Goal: Task Accomplishment & Management: Use online tool/utility

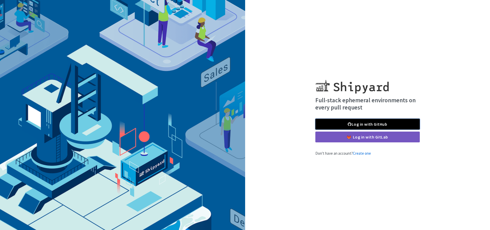
click at [391, 125] on link "Log in with GitHub" at bounding box center [368, 124] width 105 height 11
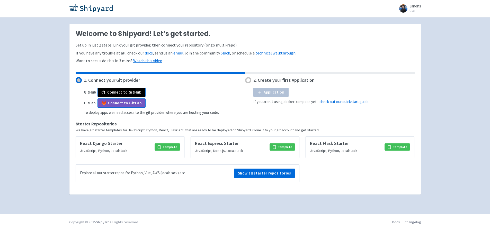
drag, startPoint x: 444, startPoint y: 71, endPoint x: 439, endPoint y: 28, distance: 43.3
click at [439, 28] on div "Janohs User Profile Sign out Welcome to Shipyard! Let’s get started. Set up in …" at bounding box center [245, 107] width 490 height 214
click at [120, 94] on button "Connect to GitHub" at bounding box center [122, 92] width 48 height 9
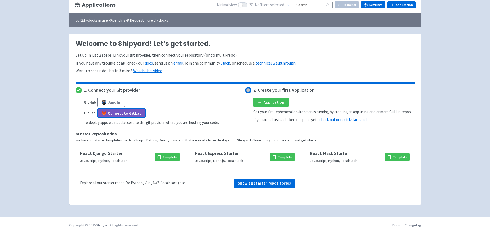
scroll to position [57, 0]
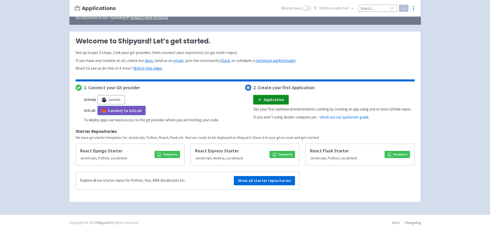
click at [277, 99] on link "Application" at bounding box center [271, 99] width 35 height 9
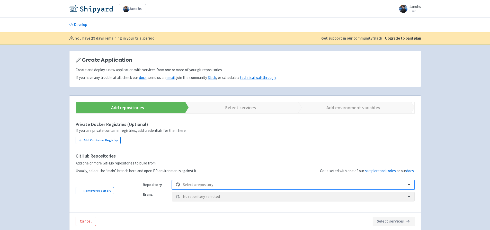
click at [215, 182] on div at bounding box center [293, 185] width 220 height 7
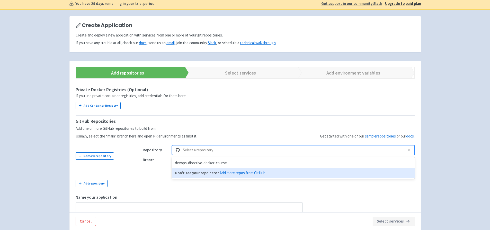
scroll to position [62, 0]
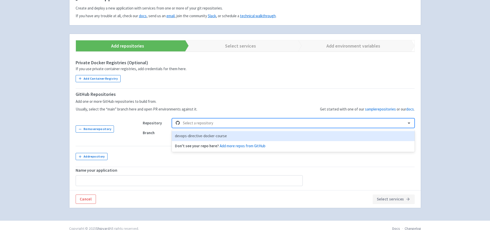
click at [238, 135] on div "devops-directive-docker-course" at bounding box center [293, 136] width 243 height 10
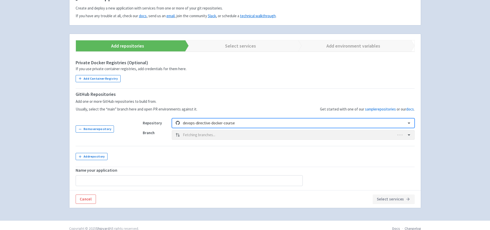
type input "devops-directive-docker-course"
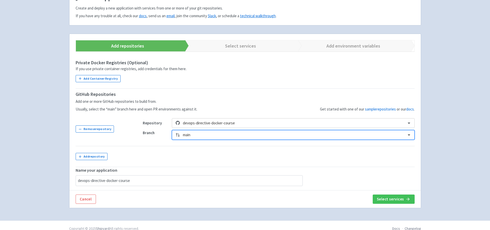
click at [292, 113] on td "Repository devops-directive-docker-course Branch Select is focused ,type to ref…" at bounding box center [276, 129] width 278 height 34
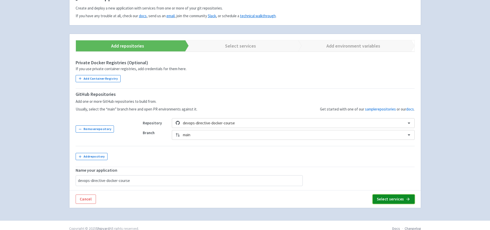
click at [401, 199] on button "Select services" at bounding box center [394, 199] width 42 height 9
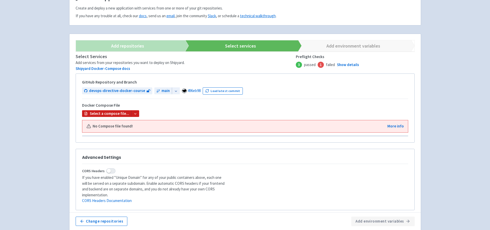
click at [168, 129] on div "No Compose file found! More info" at bounding box center [245, 126] width 326 height 12
click at [131, 114] on div at bounding box center [135, 113] width 8 height 7
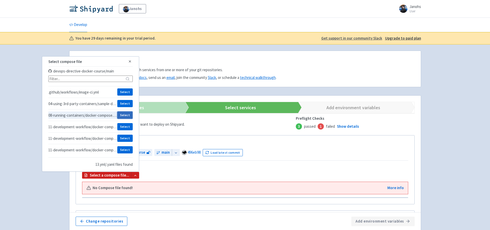
click at [123, 114] on button "Select" at bounding box center [124, 115] width 15 height 7
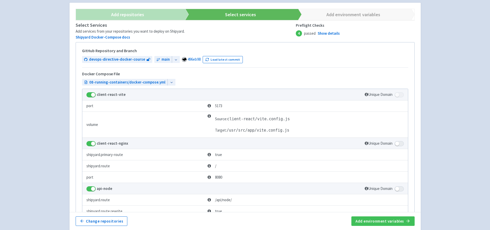
scroll to position [93, 0]
click at [88, 91] on td "client-react-vite" at bounding box center [210, 95] width 256 height 11
click at [94, 97] on span at bounding box center [90, 95] width 9 height 5
click at [90, 96] on input "checkbox" at bounding box center [87, 93] width 3 height 3
checkbox input "false"
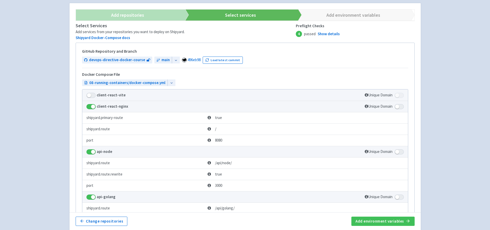
click at [429, 81] on div "Janohs Janohs User Profile Sign out Develop" at bounding box center [245, 151] width 490 height 489
drag, startPoint x: 442, startPoint y: 73, endPoint x: 441, endPoint y: 44, distance: 29.4
click at [441, 44] on div "Janohs Janohs User Profile Sign out Develop" at bounding box center [245, 151] width 490 height 489
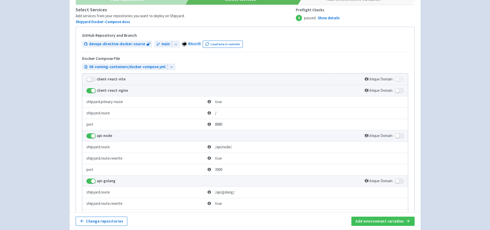
scroll to position [124, 0]
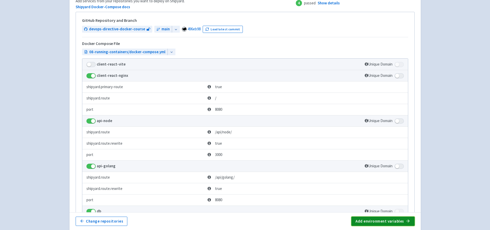
click at [376, 220] on button "Add environment variables" at bounding box center [383, 221] width 63 height 9
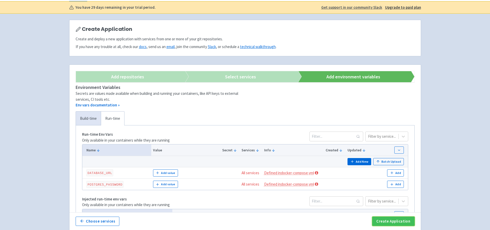
scroll to position [62, 0]
